Goal: Task Accomplishment & Management: Manage account settings

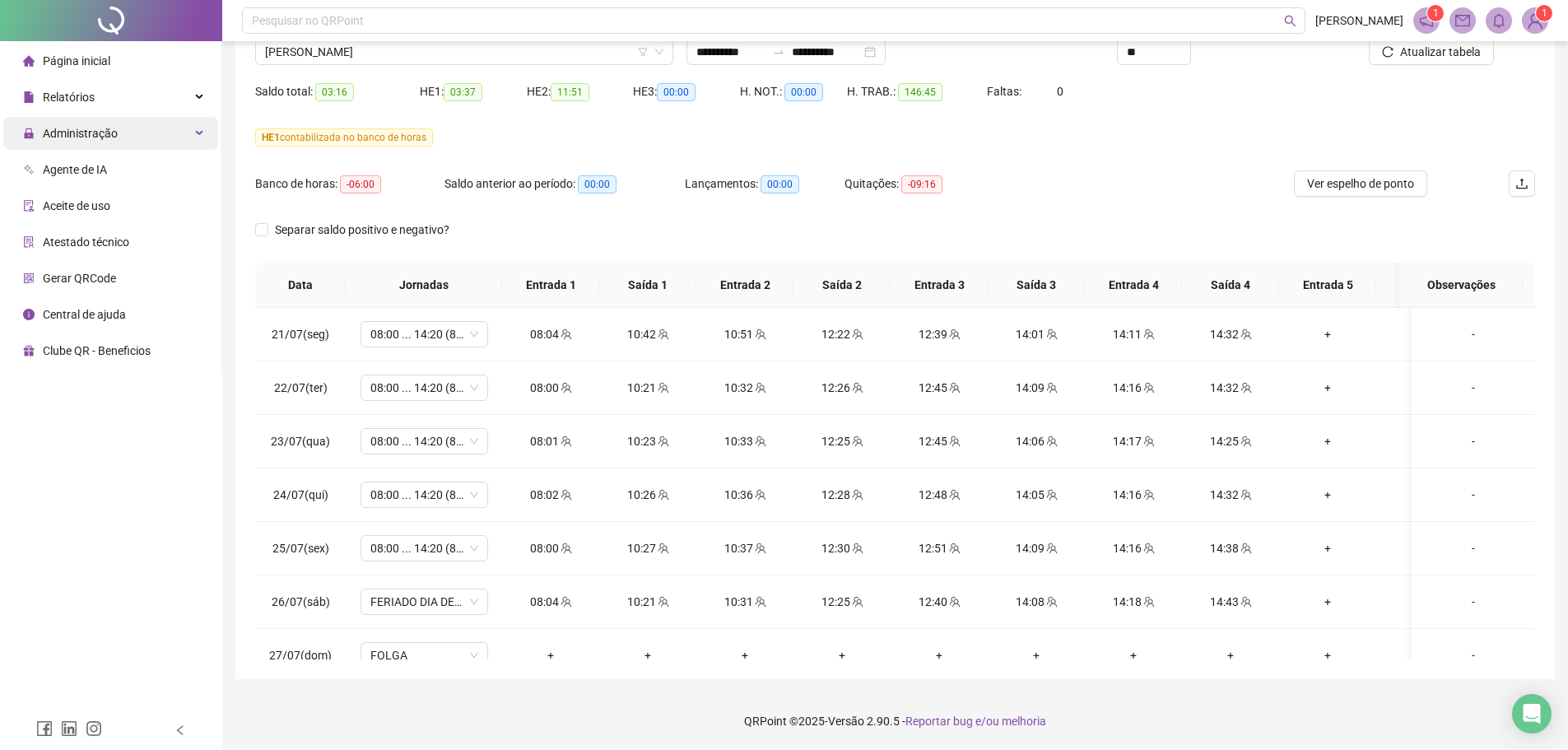
scroll to position [1212, 0]
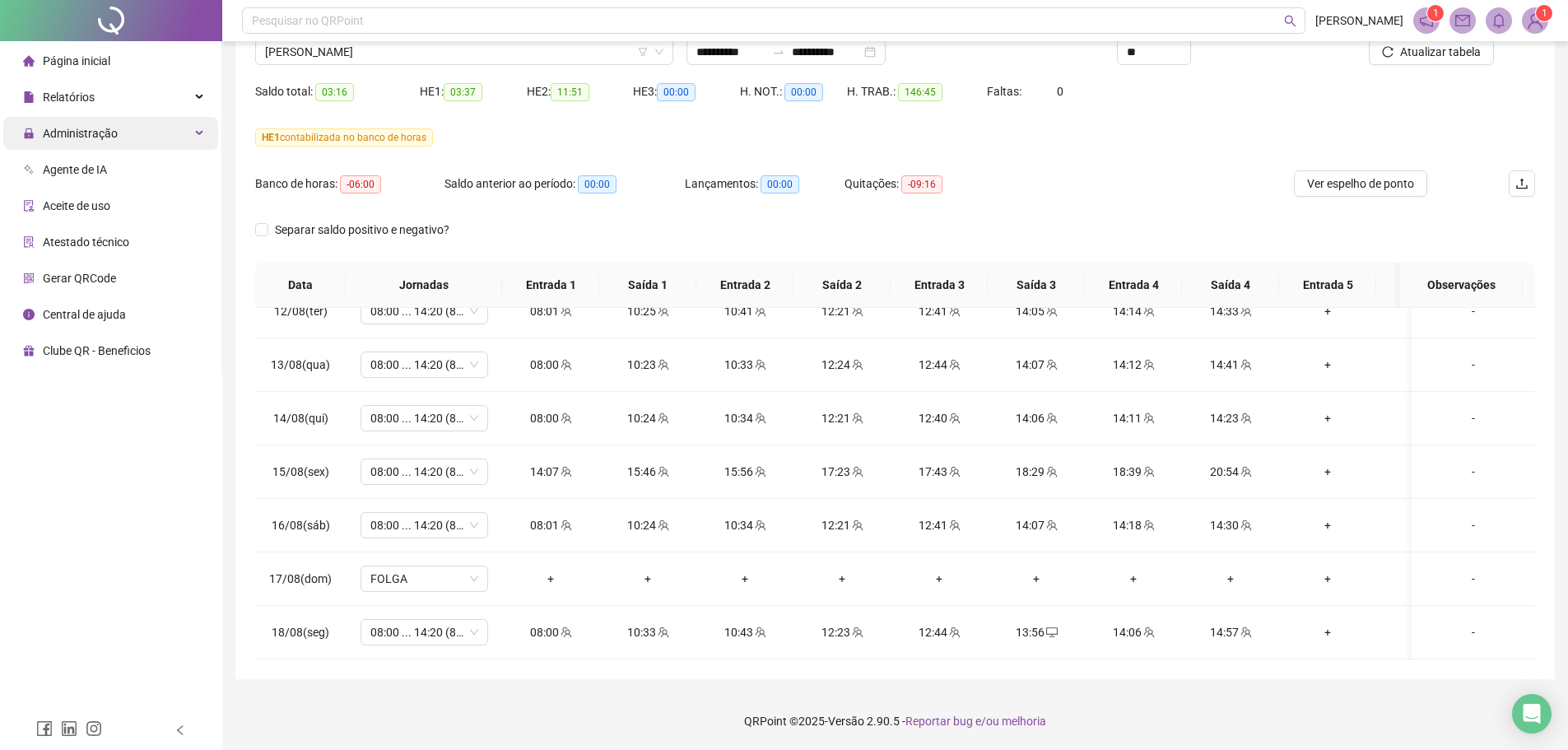
click at [143, 142] on div "Administração" at bounding box center [110, 134] width 215 height 33
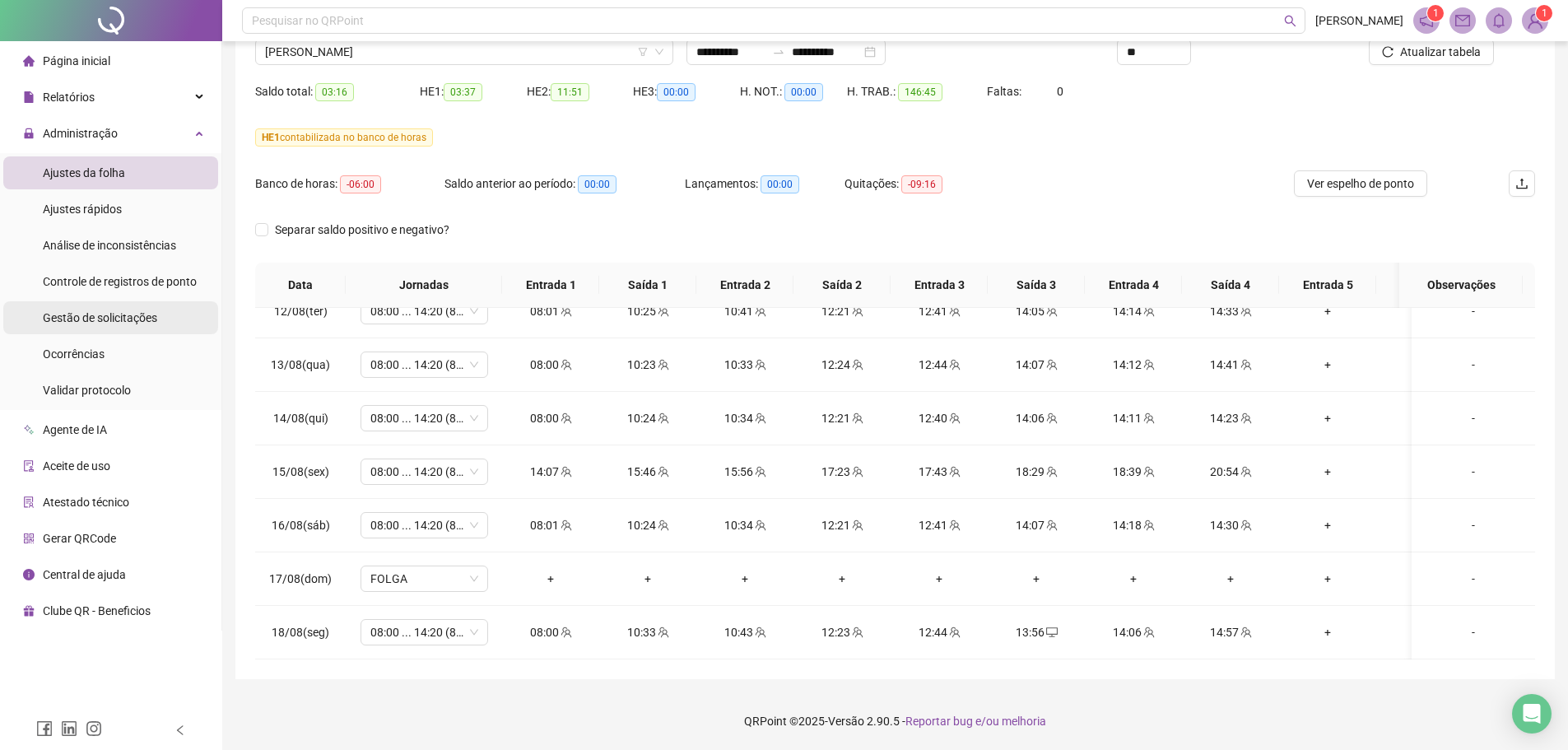
click at [136, 308] on div "Gestão de solicitações" at bounding box center [100, 317] width 115 height 33
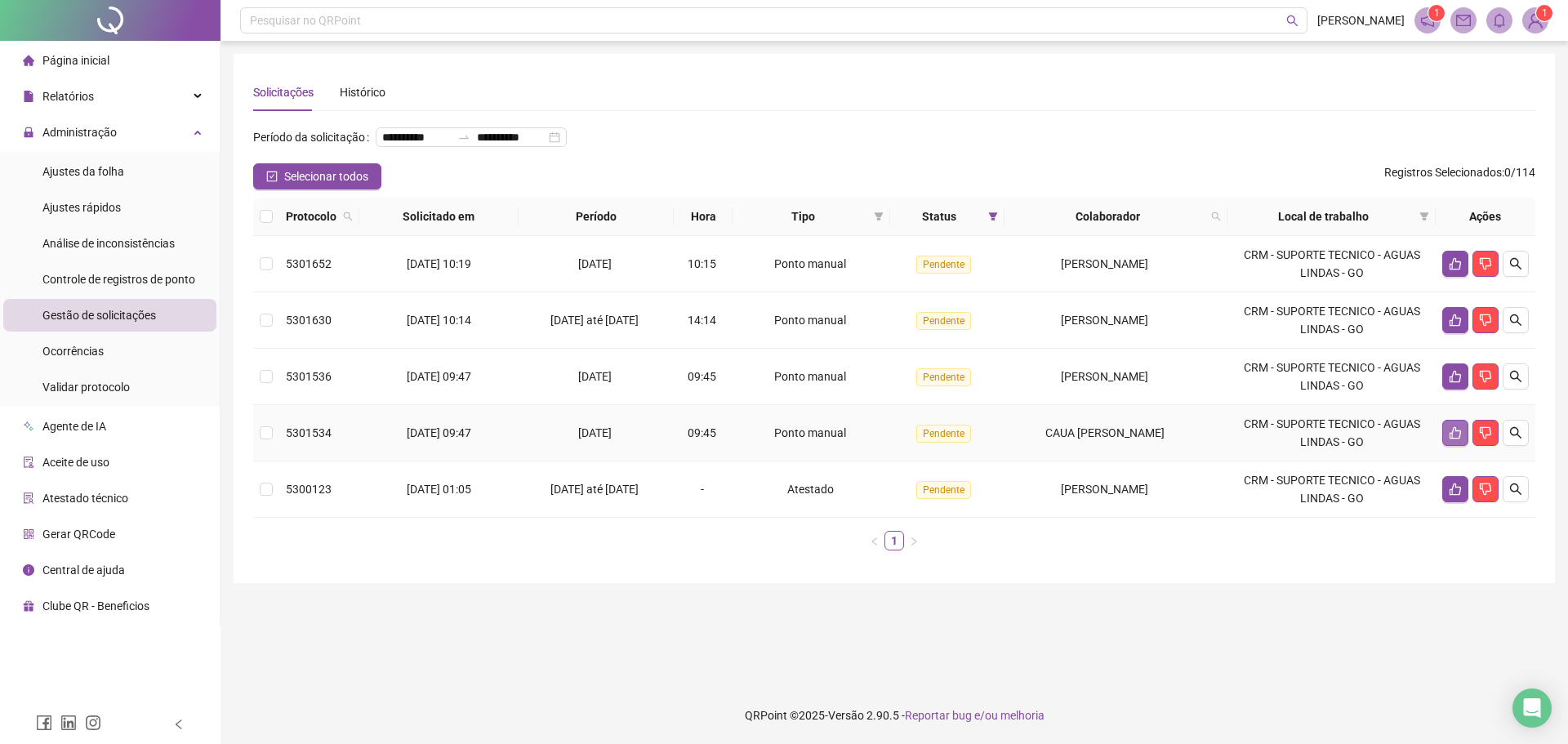
click at [1449, 439] on icon "like" at bounding box center [1455, 433] width 13 height 13
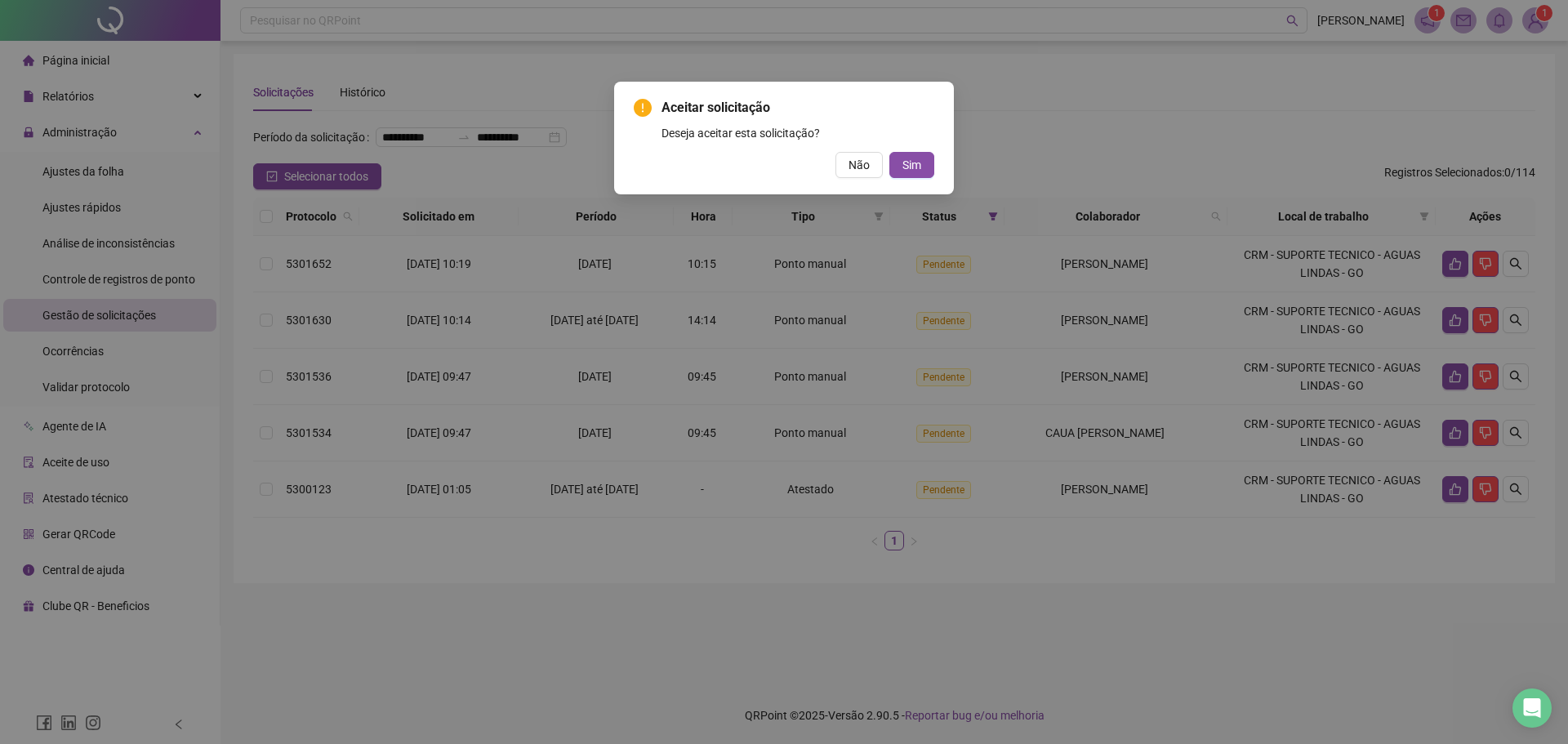
click at [929, 168] on button "Sim" at bounding box center [911, 165] width 45 height 26
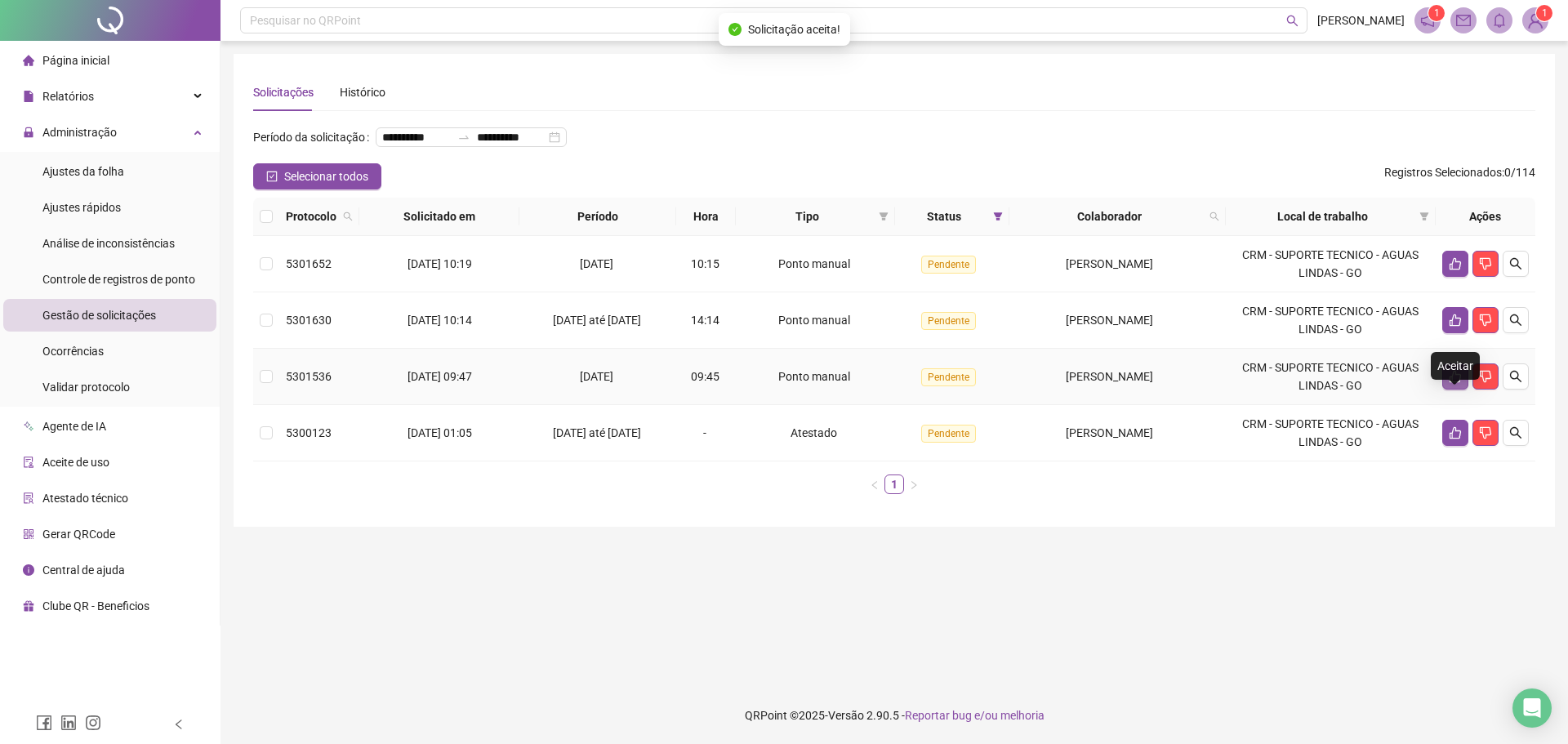
click at [1457, 383] on icon "like" at bounding box center [1455, 376] width 13 height 13
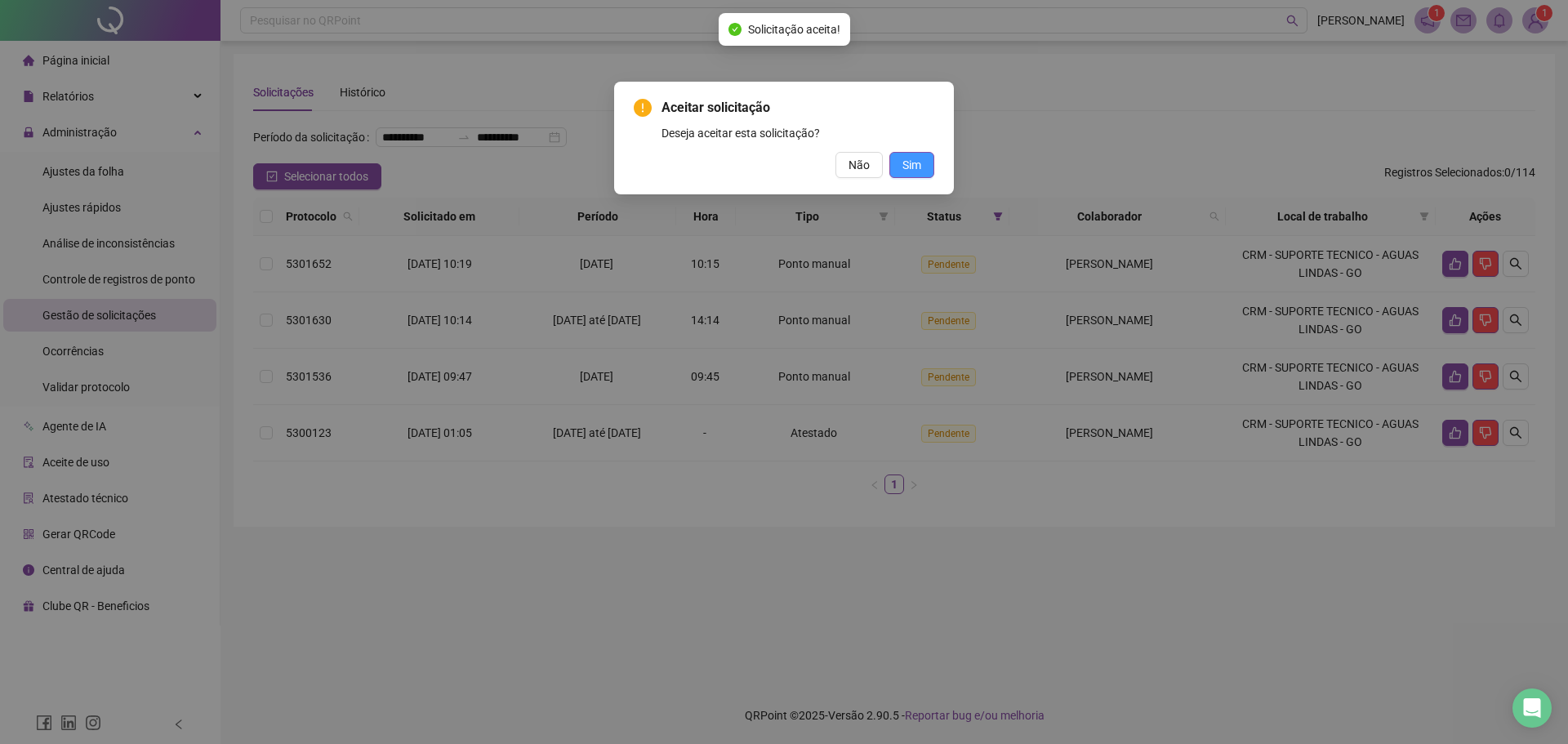
click at [904, 162] on span "Sim" at bounding box center [911, 165] width 19 height 18
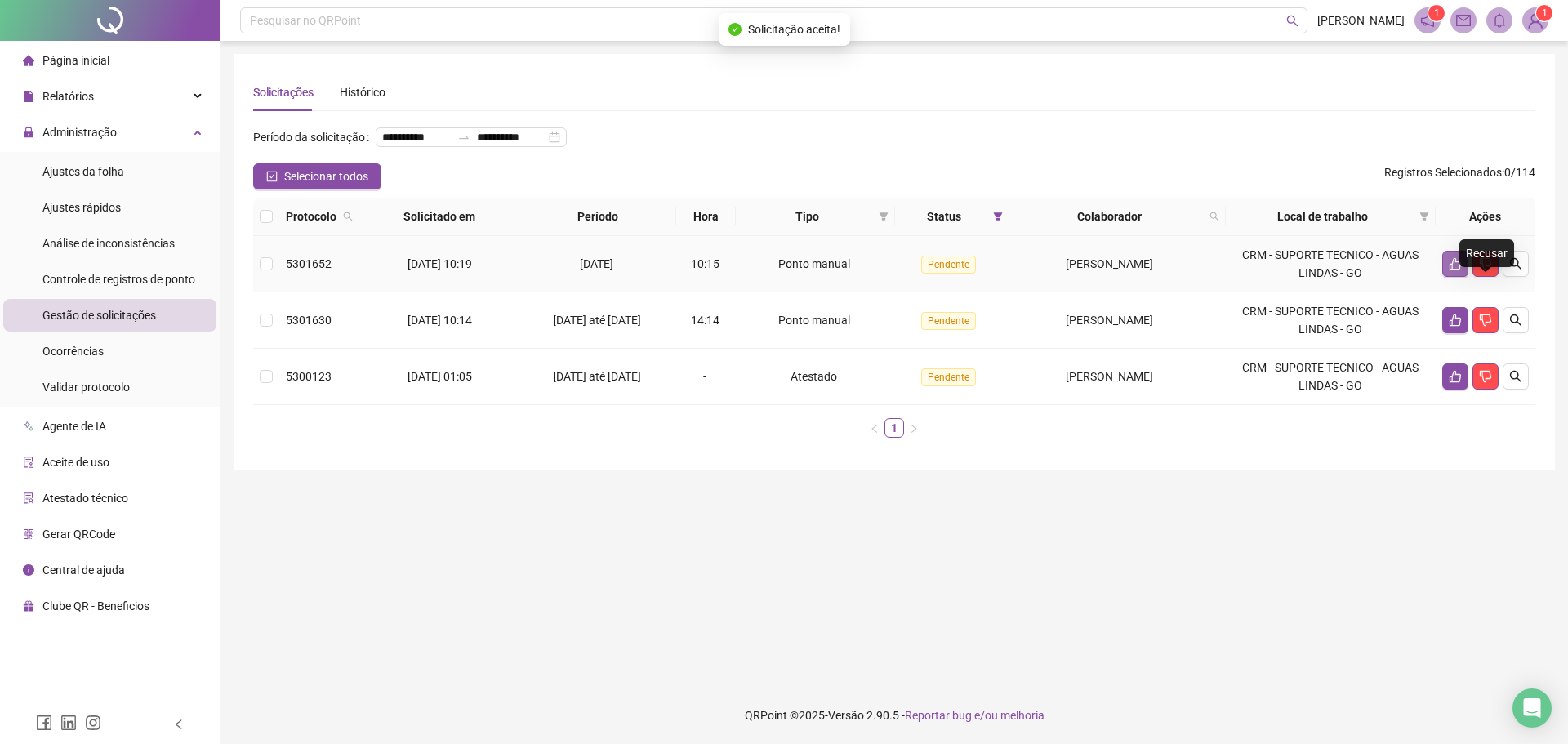
click at [1453, 276] on button "button" at bounding box center [1455, 264] width 26 height 26
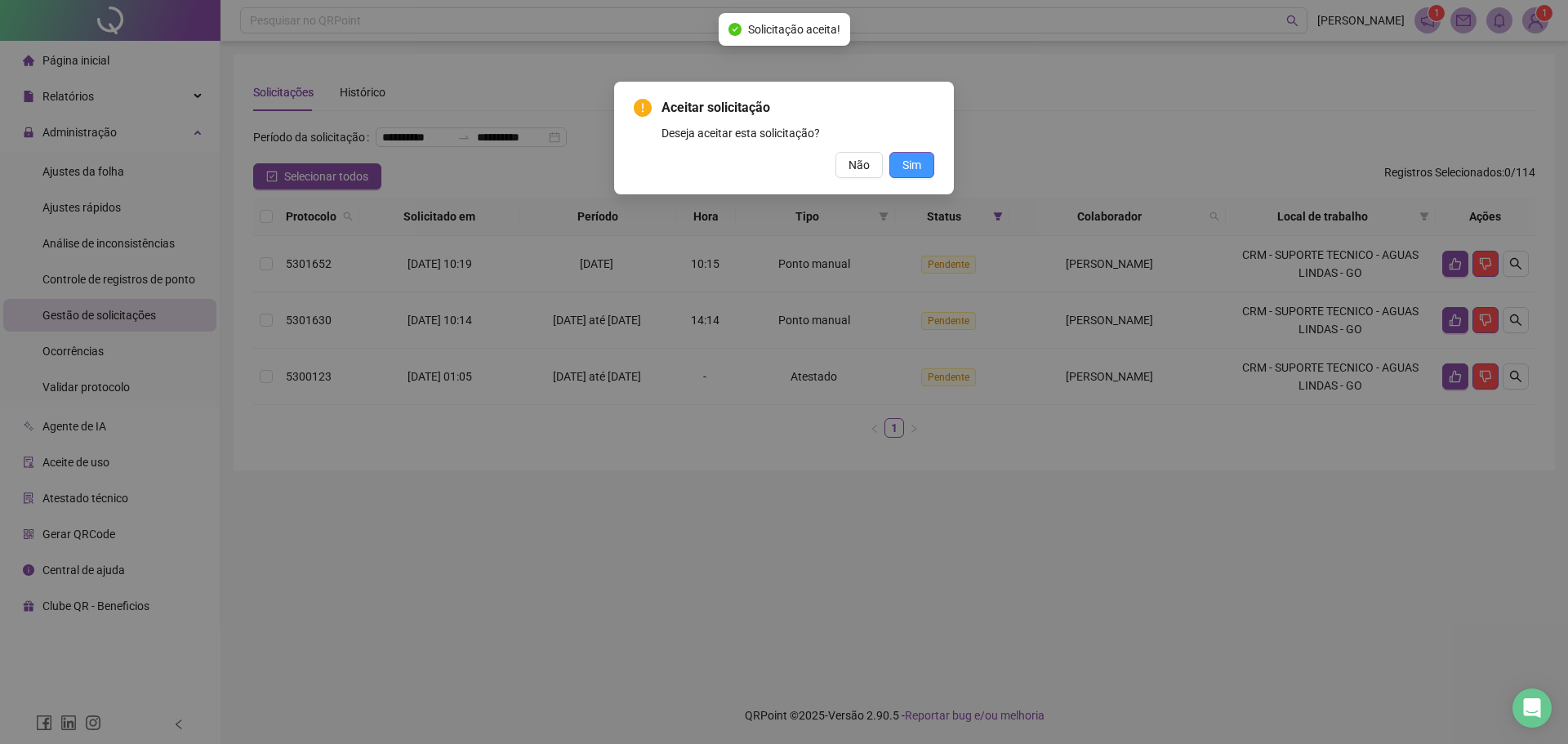
click at [920, 159] on span "Sim" at bounding box center [911, 165] width 19 height 18
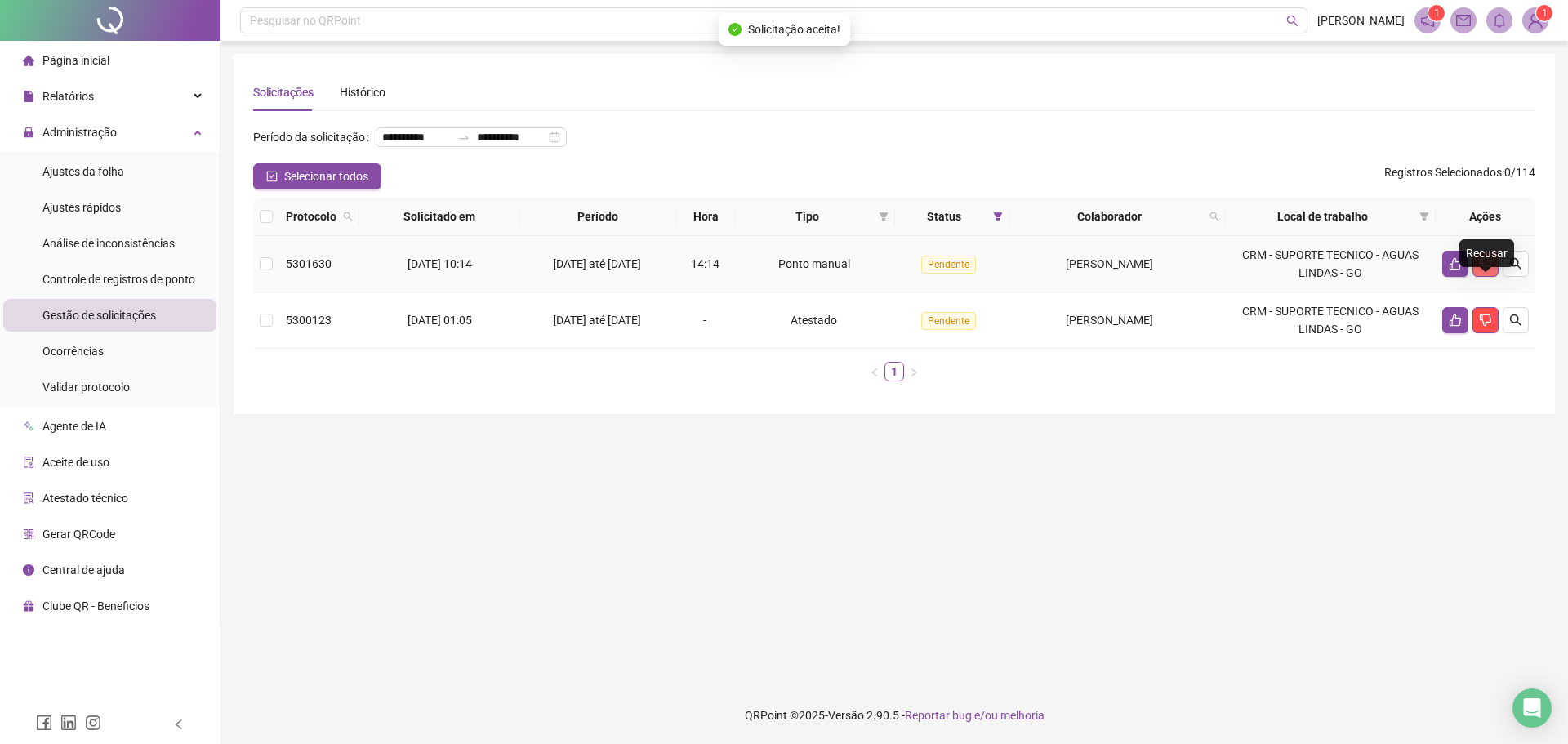
click at [1492, 276] on button "button" at bounding box center [1485, 264] width 26 height 26
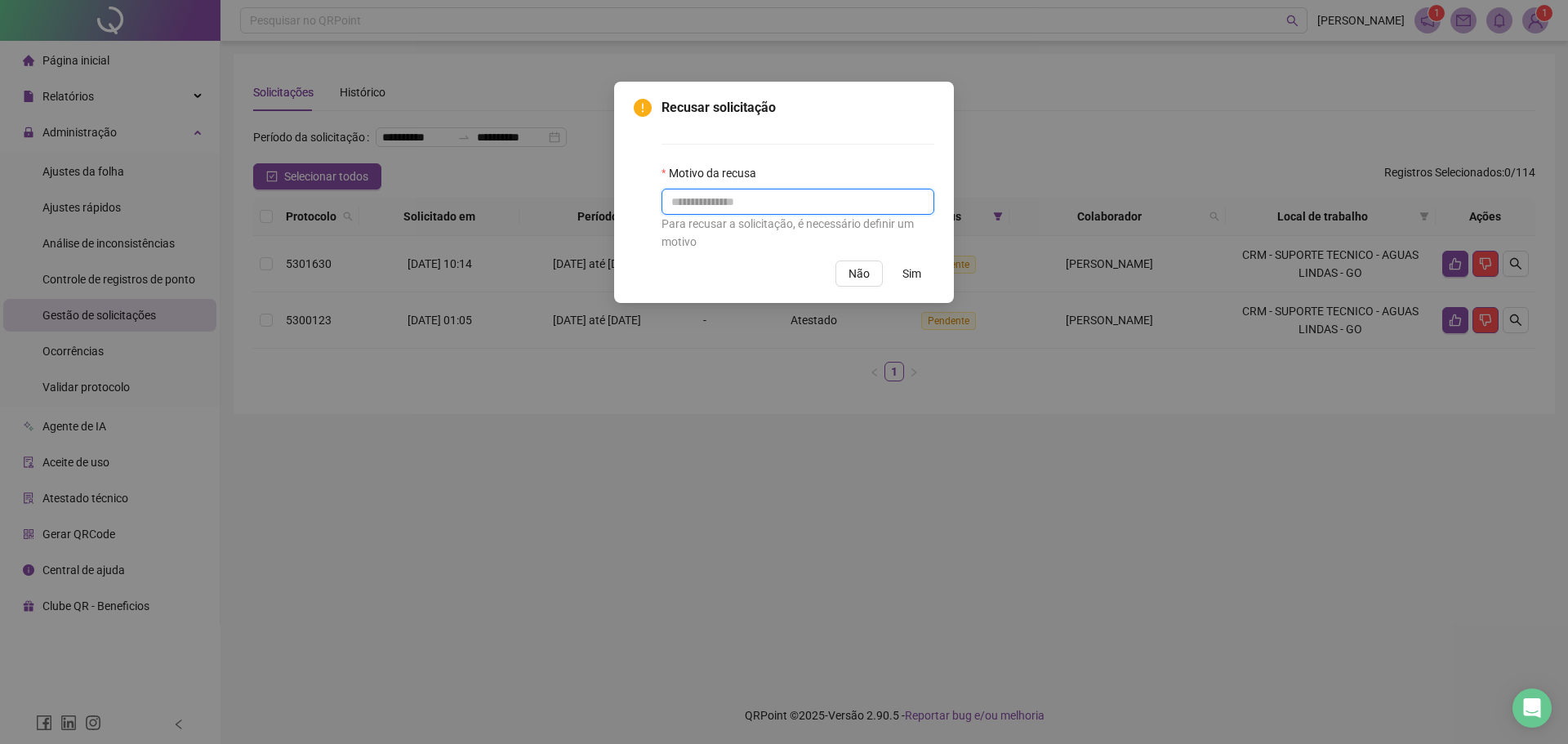
click at [758, 196] on input "text" at bounding box center [797, 202] width 272 height 26
type input "**********"
click at [906, 283] on button "Sim" at bounding box center [911, 273] width 45 height 26
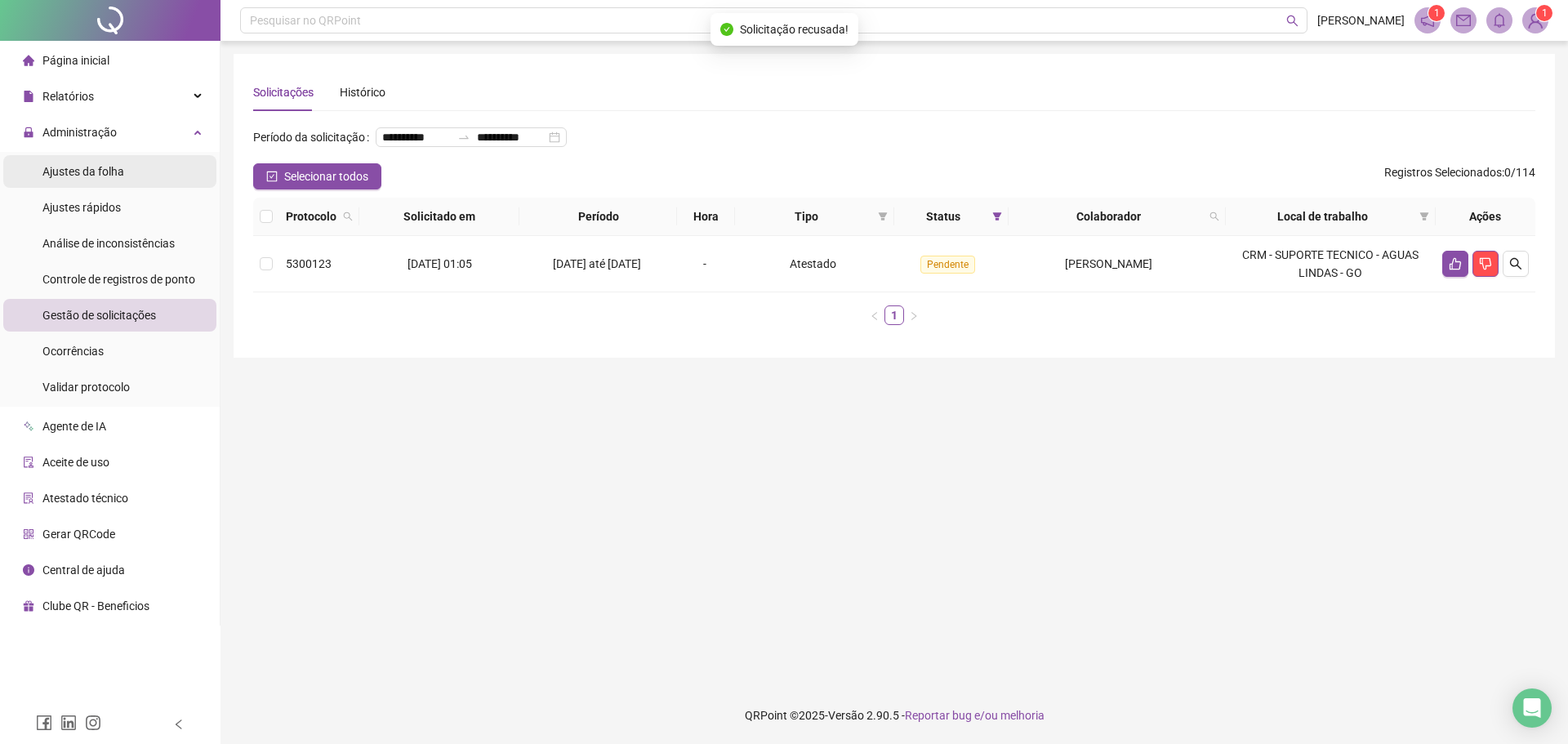
click at [97, 173] on span "Ajustes da folha" at bounding box center [83, 172] width 82 height 13
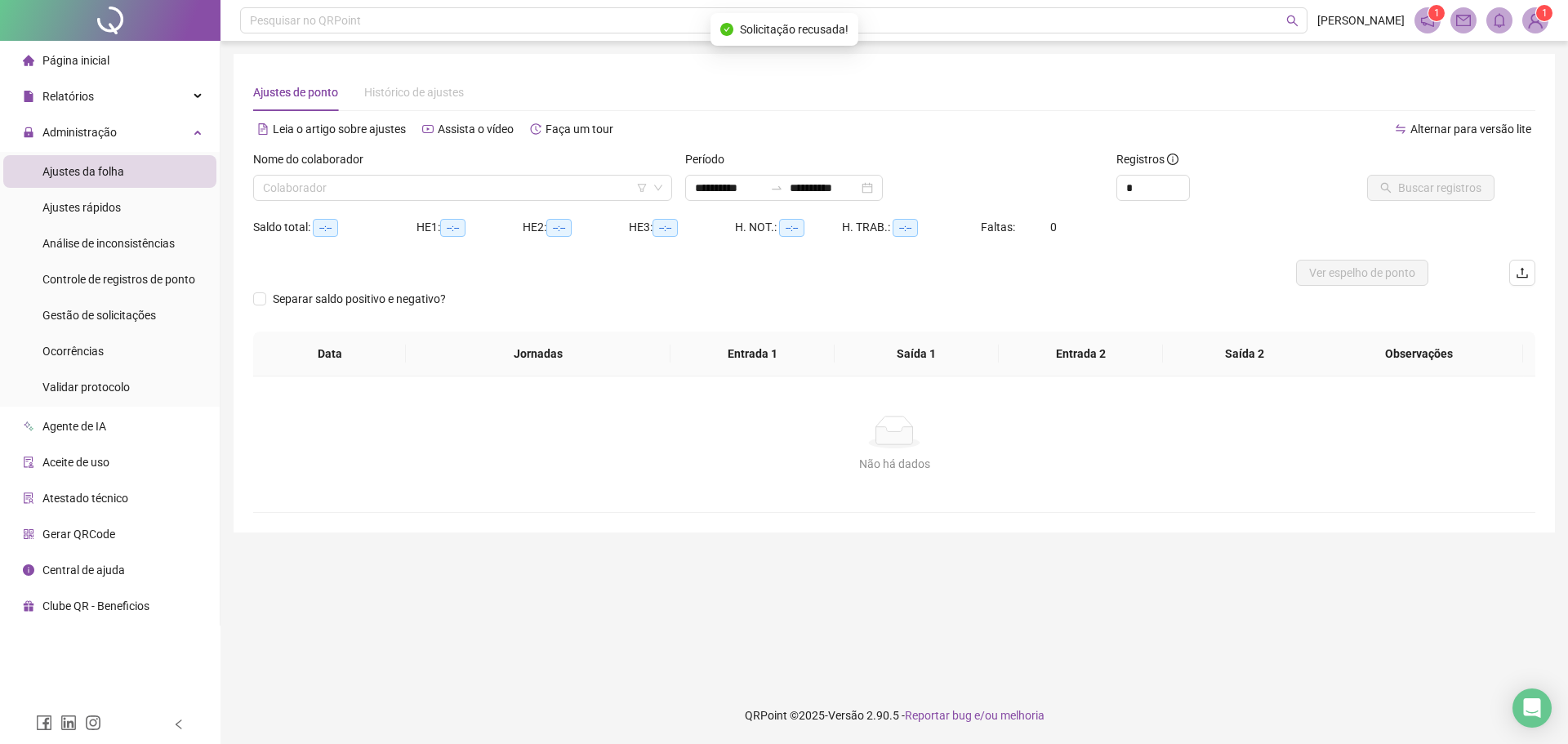
type input "**********"
